Goal: Check status: Check status

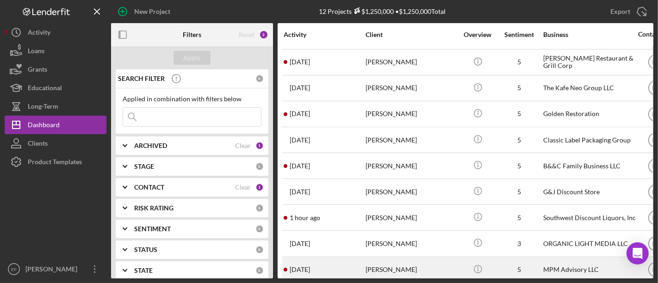
scroll to position [88, 0]
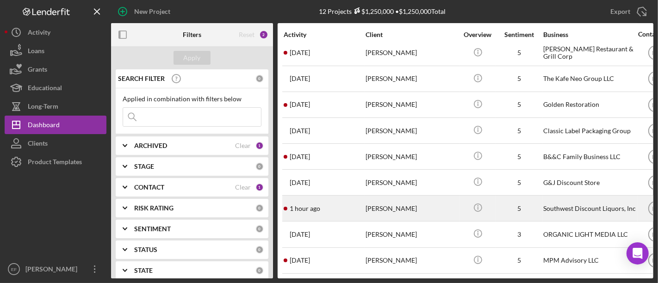
click at [388, 196] on div "[PERSON_NAME]" at bounding box center [412, 208] width 93 height 25
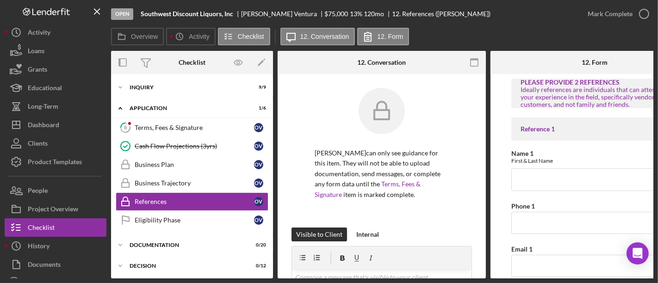
scroll to position [25, 0]
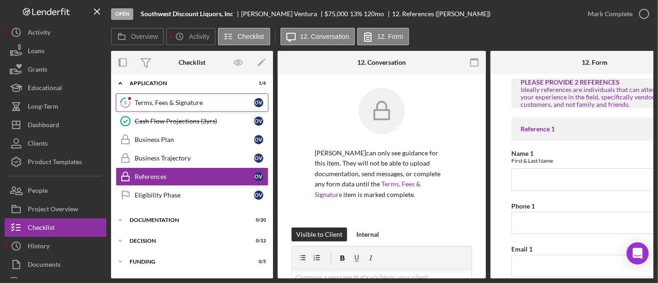
click at [158, 101] on div "Terms, Fees & Signature" at bounding box center [194, 102] width 119 height 7
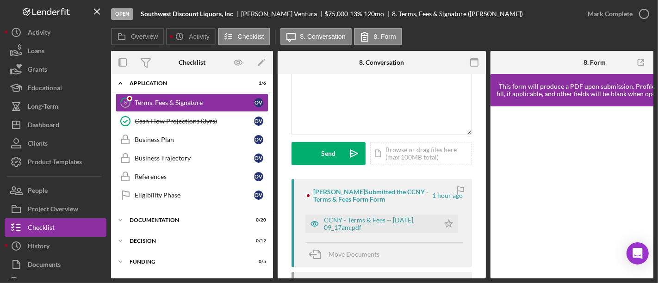
scroll to position [154, 0]
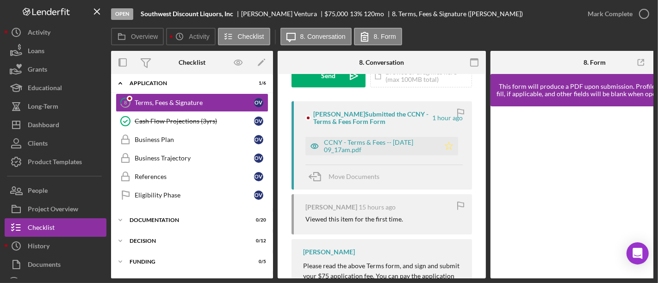
click at [448, 144] on polygon "button" at bounding box center [449, 145] width 8 height 7
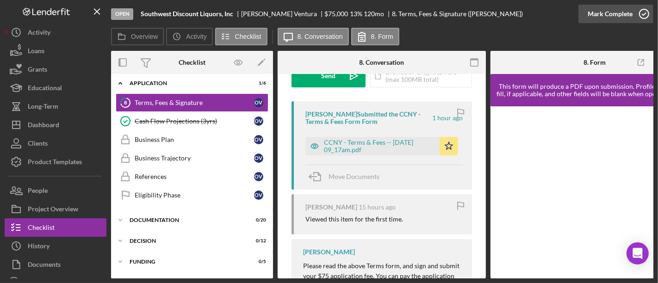
click at [643, 12] on icon "button" at bounding box center [644, 13] width 23 height 23
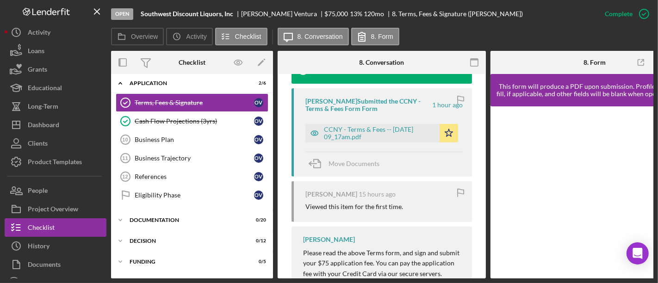
scroll to position [446, 0]
